Goal: Information Seeking & Learning: Learn about a topic

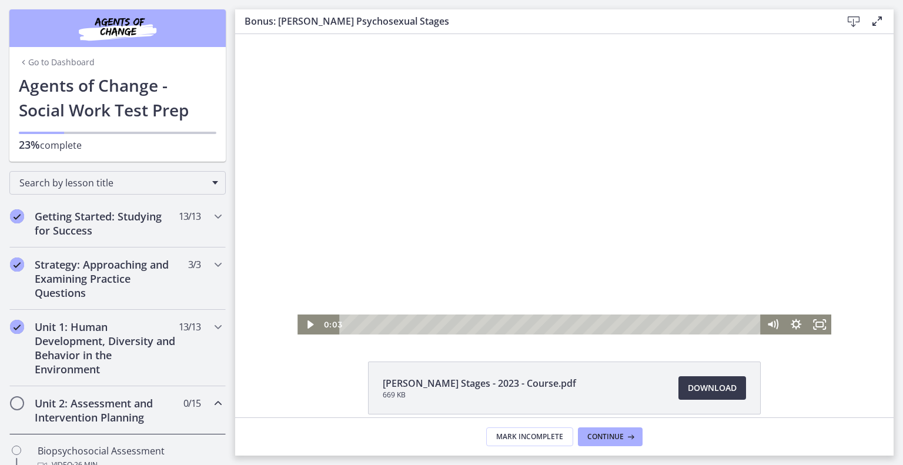
scroll to position [275, 0]
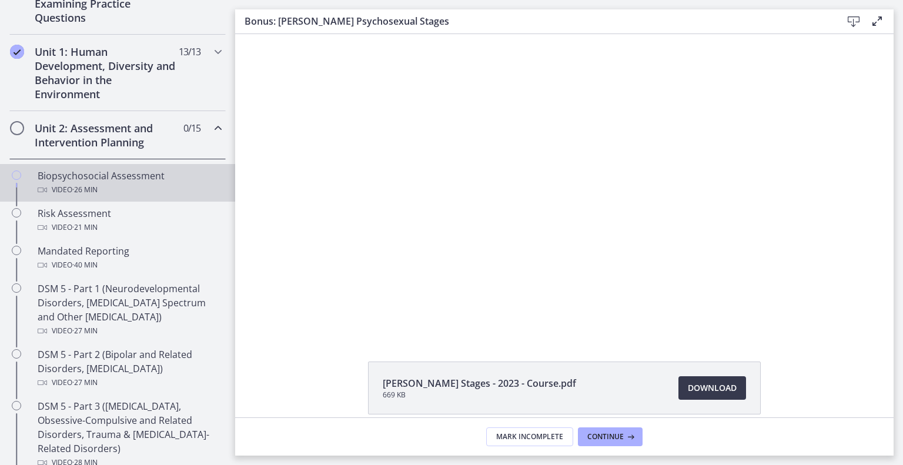
click at [153, 197] on div "Video · 26 min" at bounding box center [129, 190] width 183 height 14
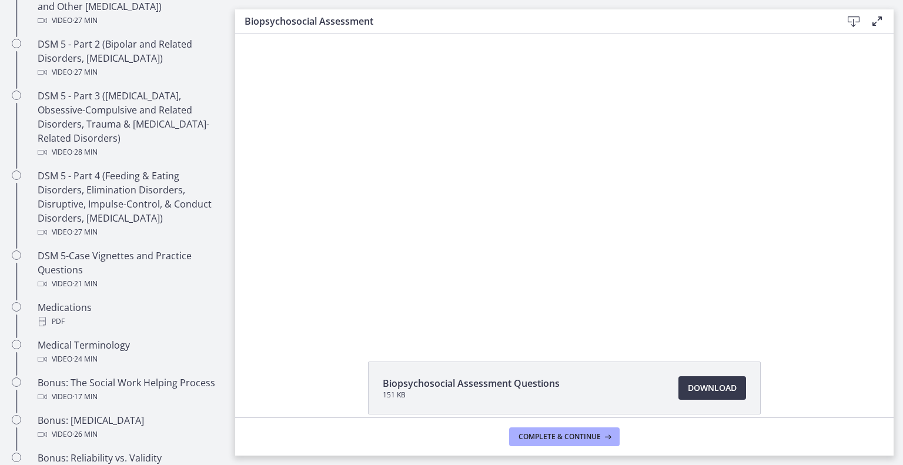
scroll to position [586, 0]
drag, startPoint x: 259, startPoint y: 114, endPoint x: 0, endPoint y: 153, distance: 262.1
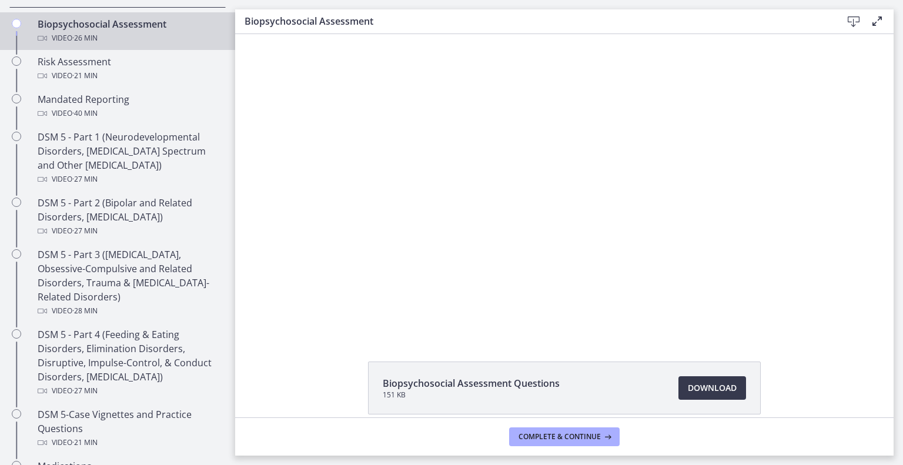
scroll to position [419, 0]
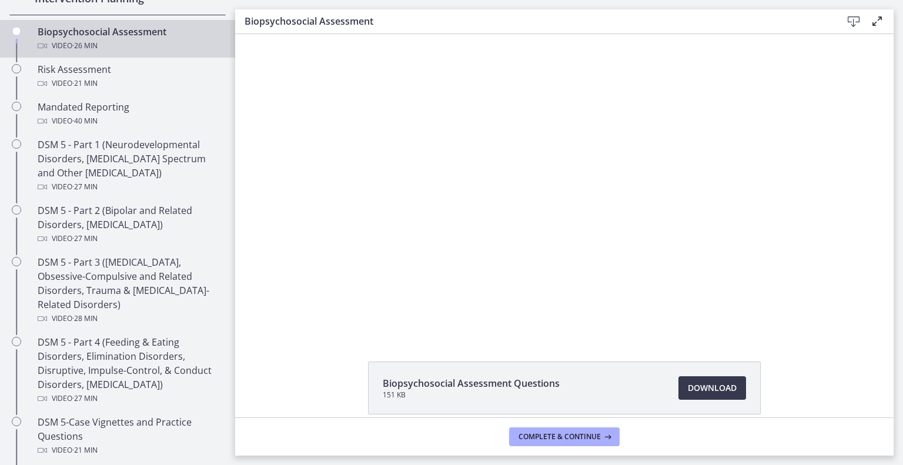
drag, startPoint x: 261, startPoint y: 245, endPoint x: 4, endPoint y: 85, distance: 303.3
click at [736, 395] on span "Download Opens in a new window" at bounding box center [712, 388] width 49 height 14
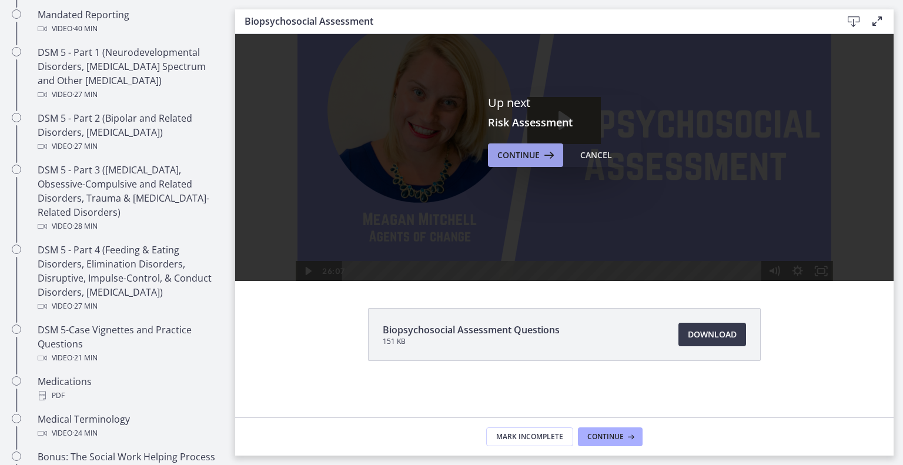
scroll to position [0, 0]
click at [539, 148] on span "Continue" at bounding box center [518, 155] width 42 height 14
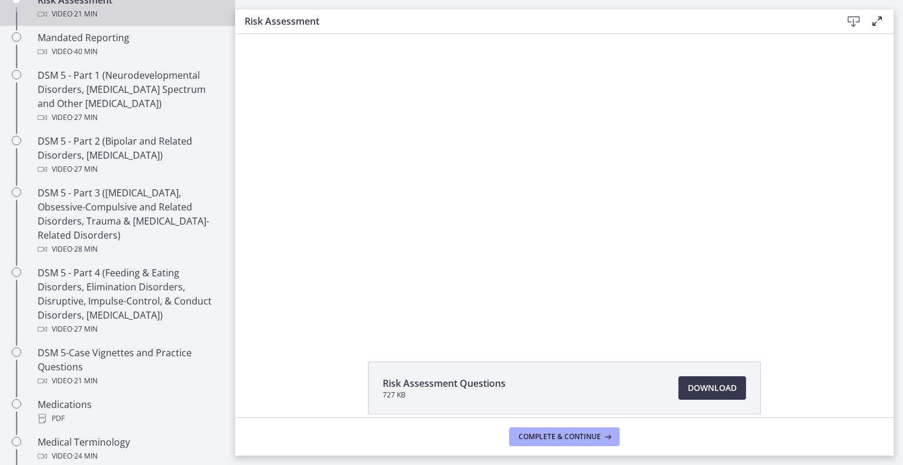
scroll to position [490, 0]
click at [728, 395] on span "Download Opens in a new window" at bounding box center [712, 388] width 49 height 14
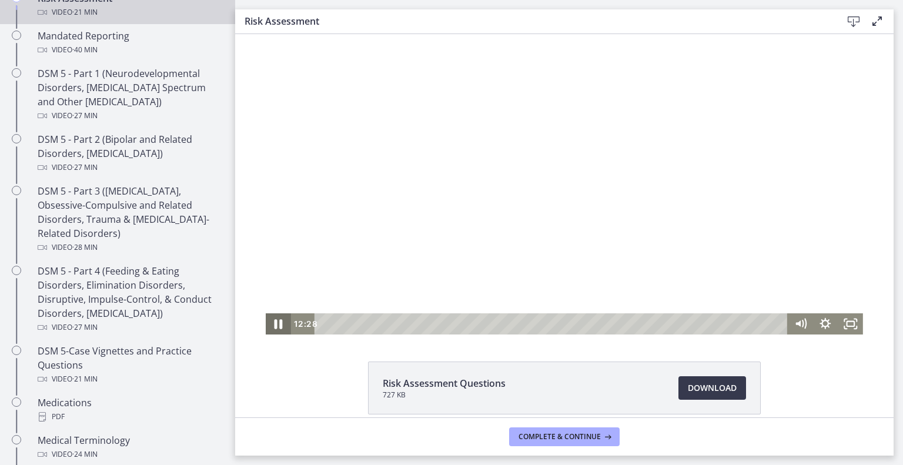
click at [263, 323] on icon "Pause" at bounding box center [278, 323] width 30 height 25
click at [276, 323] on icon "Play Video" at bounding box center [280, 324] width 8 height 11
click at [263, 326] on icon "Pause" at bounding box center [278, 323] width 30 height 25
click at [276, 326] on icon "Play Video" at bounding box center [280, 324] width 8 height 11
click at [683, 326] on div "17:11" at bounding box center [553, 323] width 458 height 21
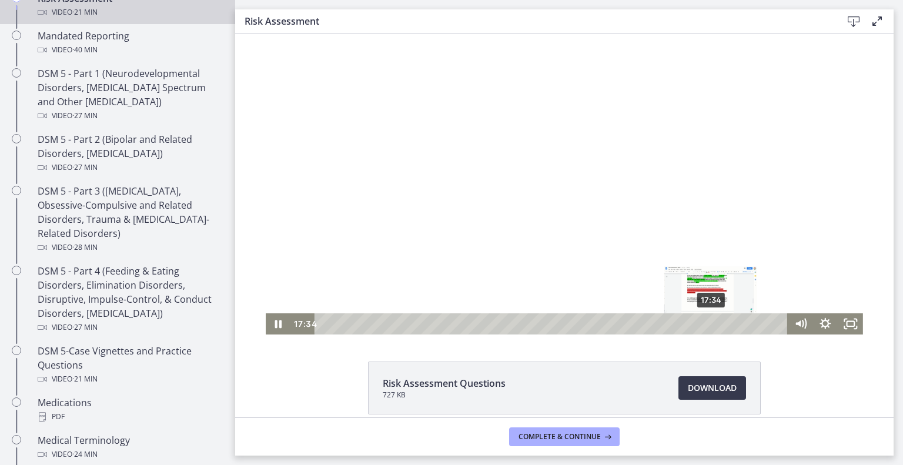
click at [692, 325] on div "17:34" at bounding box center [553, 323] width 458 height 21
click at [263, 328] on icon "Pause" at bounding box center [278, 323] width 30 height 25
click at [264, 328] on icon "Play Video" at bounding box center [279, 323] width 30 height 25
click at [738, 324] on div "19:40" at bounding box center [553, 323] width 458 height 21
click at [744, 324] on div "19:56" at bounding box center [553, 323] width 458 height 21
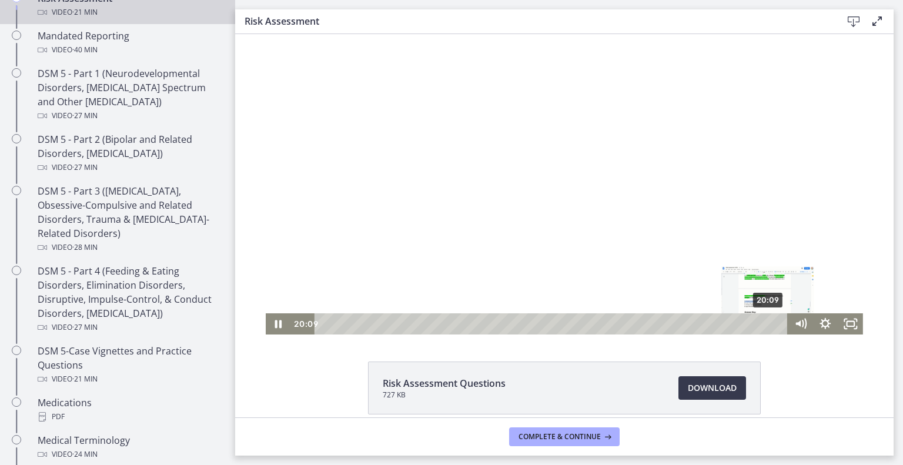
click at [749, 323] on div "20:09" at bounding box center [553, 323] width 458 height 21
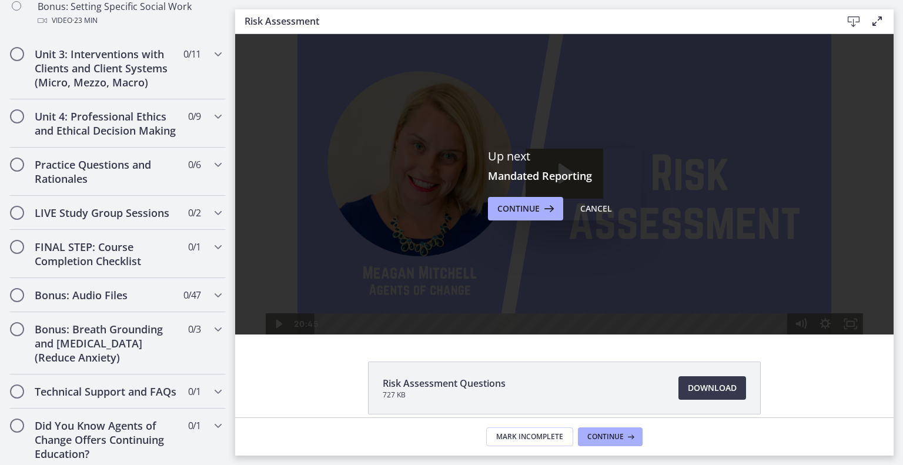
scroll to position [1118, 0]
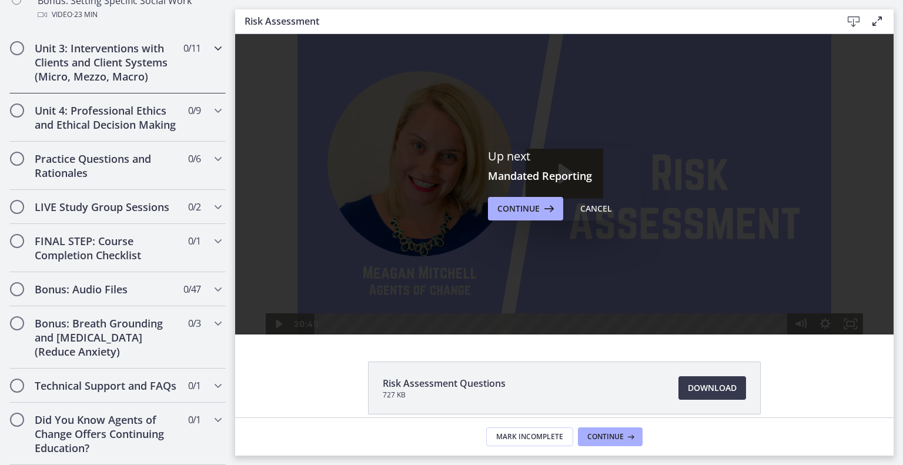
click at [225, 55] on icon "Chapters" at bounding box center [218, 48] width 14 height 14
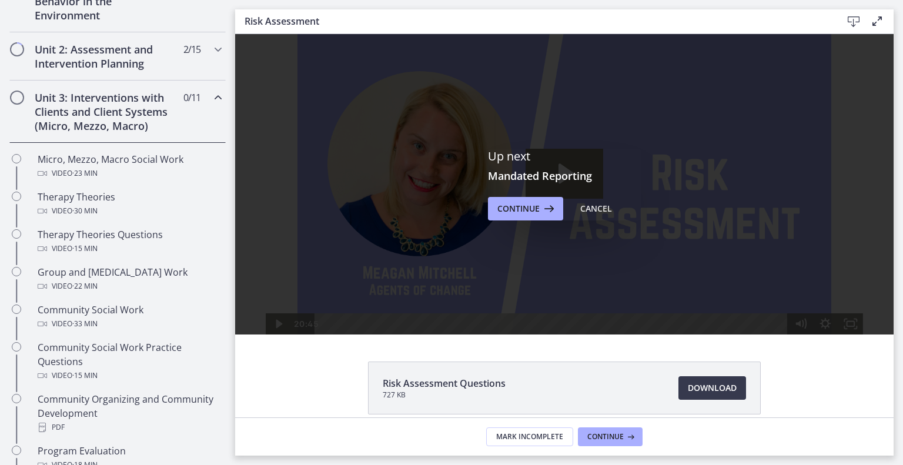
scroll to position [347, 0]
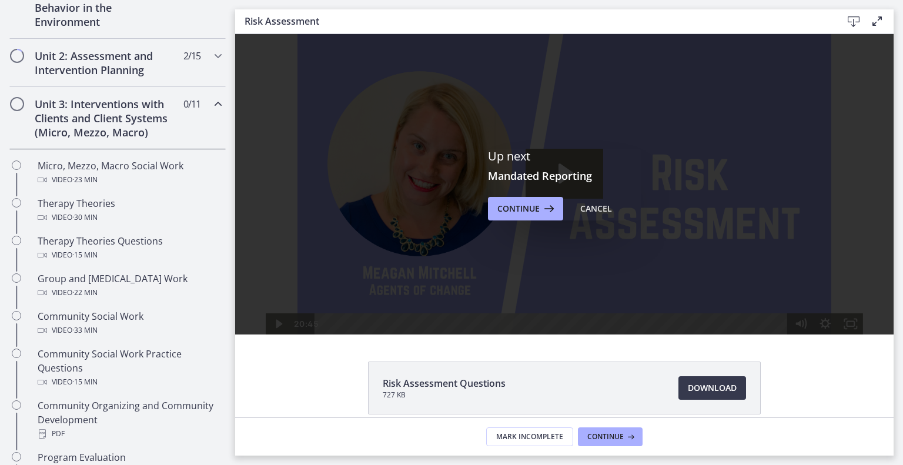
click at [225, 111] on icon "Chapters" at bounding box center [218, 104] width 14 height 14
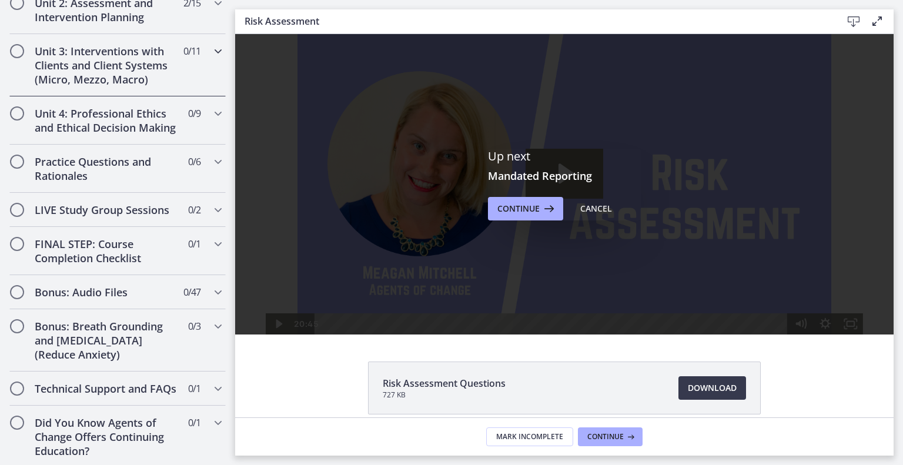
scroll to position [401, 0]
click at [225, 119] on icon "Chapters" at bounding box center [218, 112] width 14 height 14
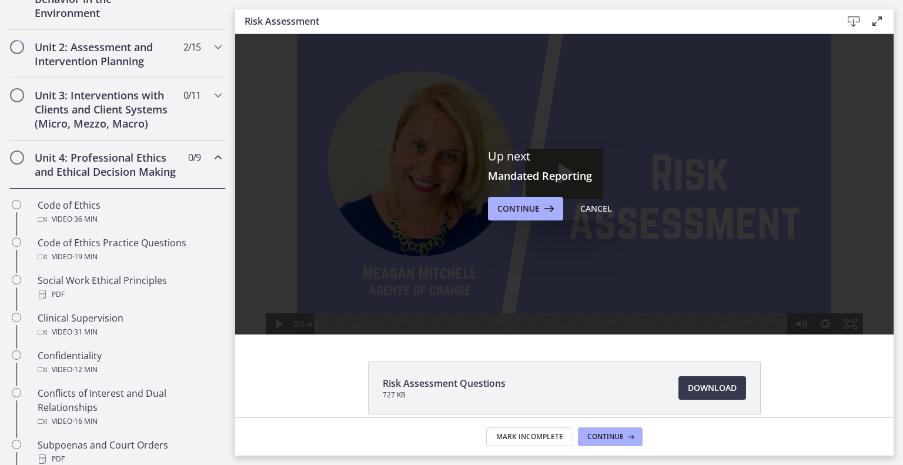
scroll to position [353, 0]
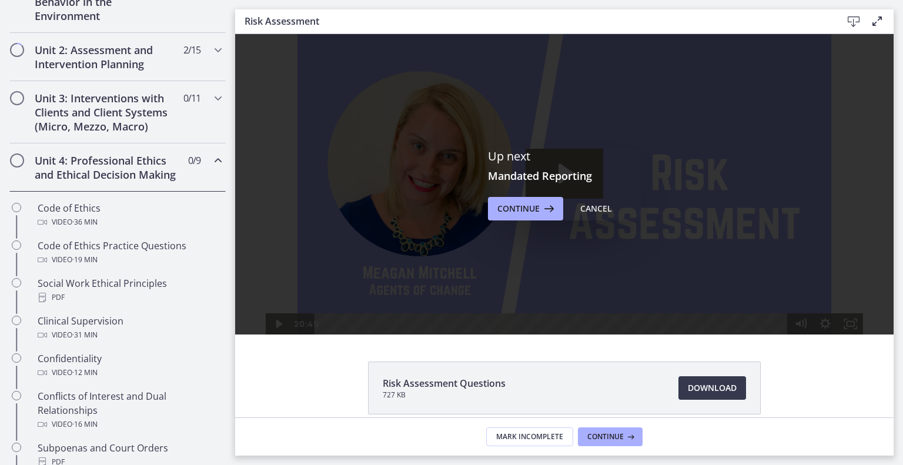
click at [225, 167] on icon "Chapters" at bounding box center [218, 160] width 14 height 14
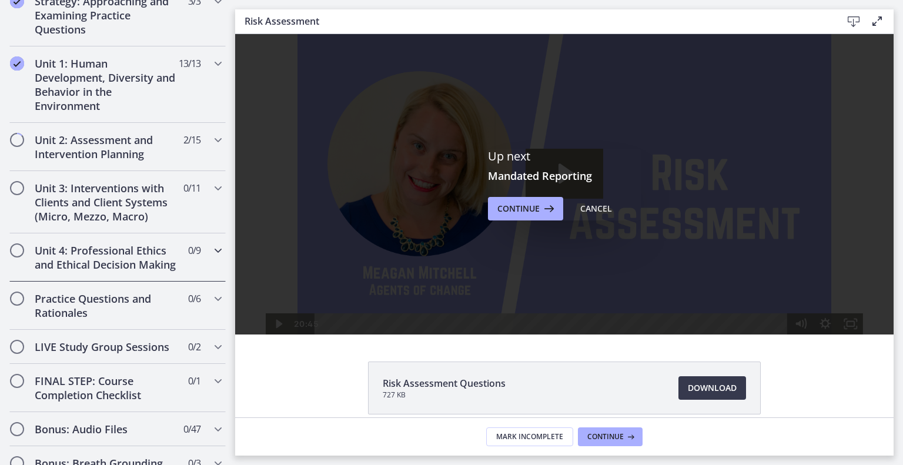
scroll to position [249, 0]
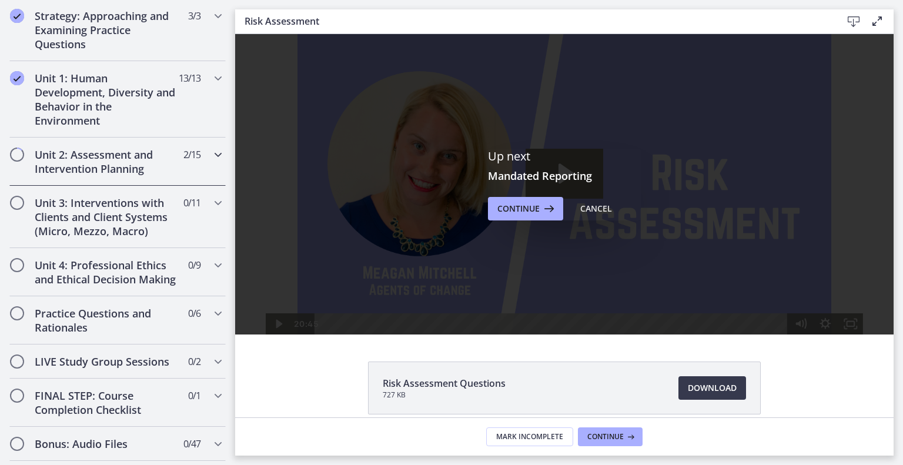
click at [226, 186] on div "Unit 2: Assessment and Intervention Planning 2 / 15 Completed" at bounding box center [117, 162] width 216 height 48
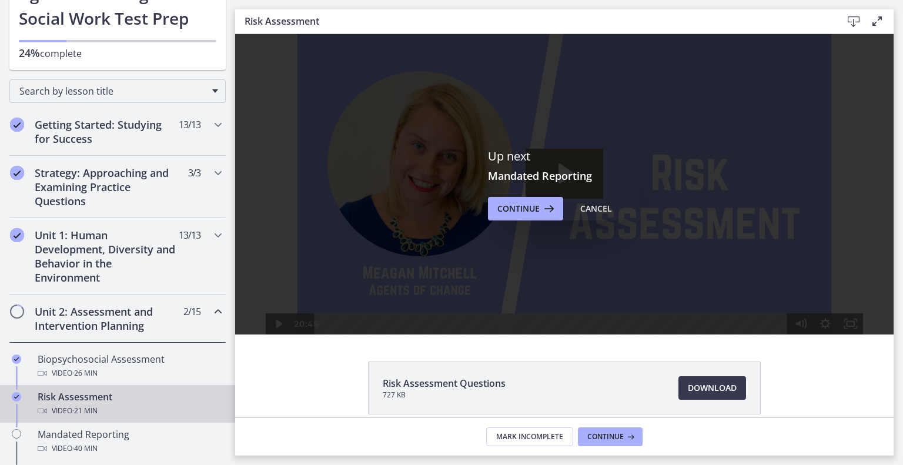
scroll to position [9, 0]
